Goal: Task Accomplishment & Management: Understand process/instructions

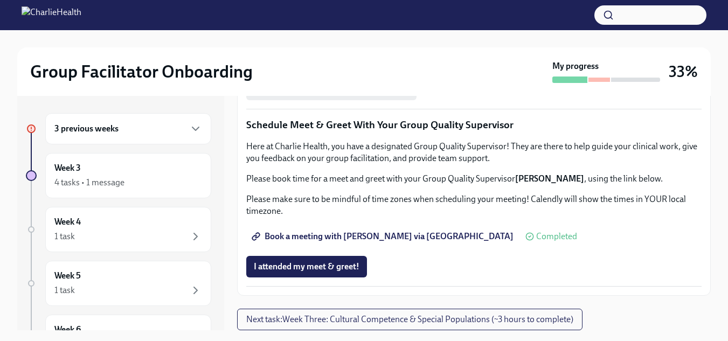
scroll to position [1094, 0]
click at [303, 268] on span "I attended my meet & greet!" at bounding box center [307, 266] width 106 height 11
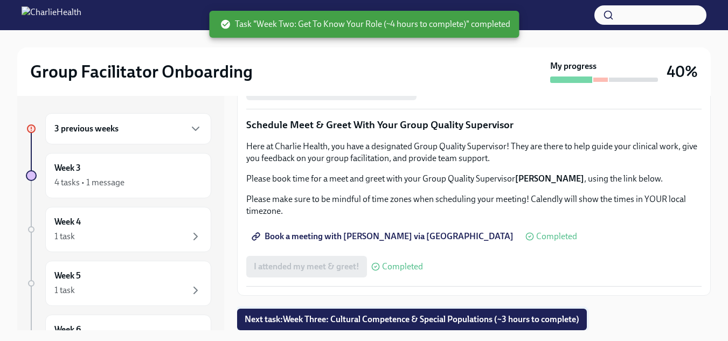
click at [453, 324] on span "Next task : Week Three: Cultural Competence & Special Populations (~3 hours to …" at bounding box center [412, 319] width 335 height 11
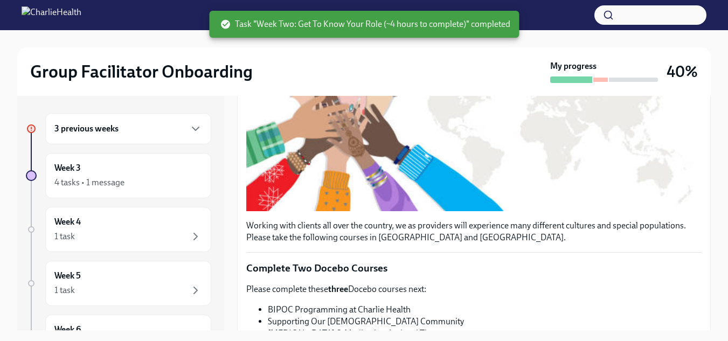
scroll to position [261, 0]
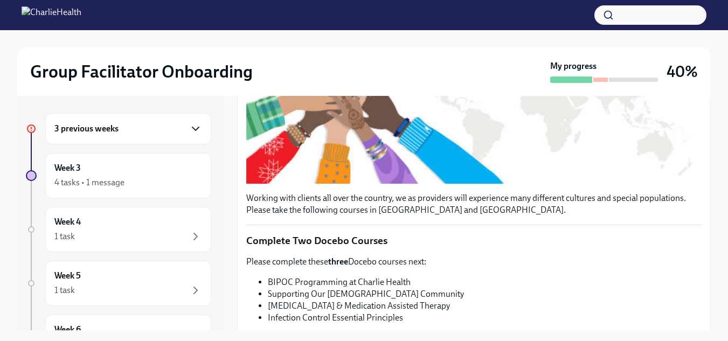
click at [189, 132] on icon "button" at bounding box center [195, 128] width 13 height 13
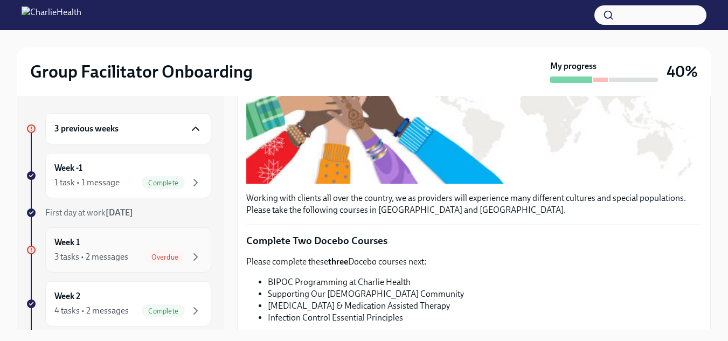
click at [143, 249] on div "Week 1 3 tasks • 2 messages Overdue" at bounding box center [128, 250] width 148 height 27
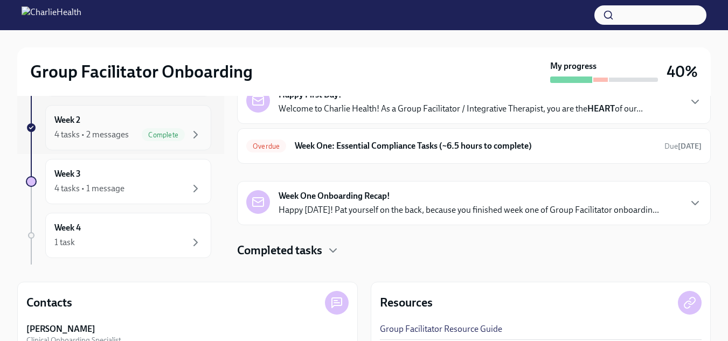
scroll to position [148, 0]
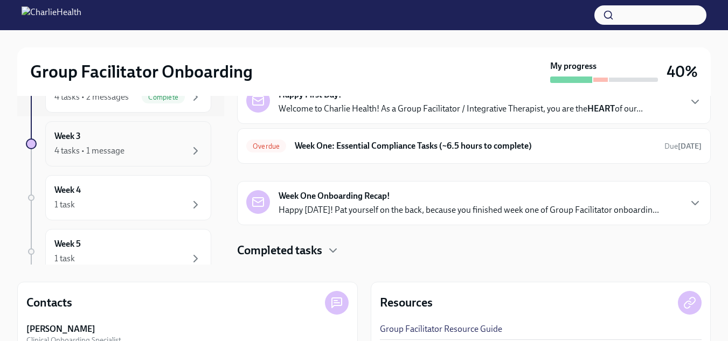
click at [110, 161] on div "Week 3 4 tasks • 1 message" at bounding box center [128, 143] width 166 height 45
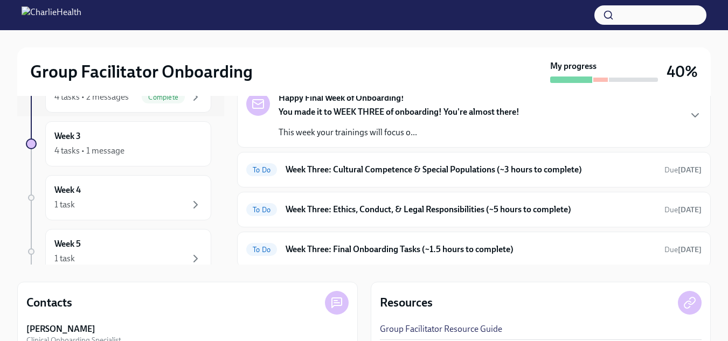
scroll to position [78, 0]
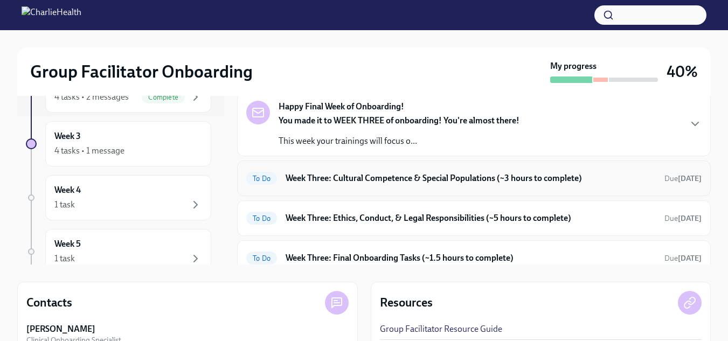
click at [406, 183] on h6 "Week Three: Cultural Competence & Special Populations (~3 hours to complete)" at bounding box center [471, 178] width 370 height 12
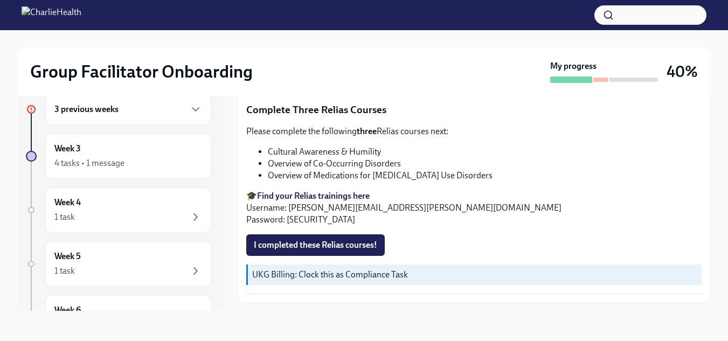
scroll to position [896, 0]
